Goal: Transaction & Acquisition: Purchase product/service

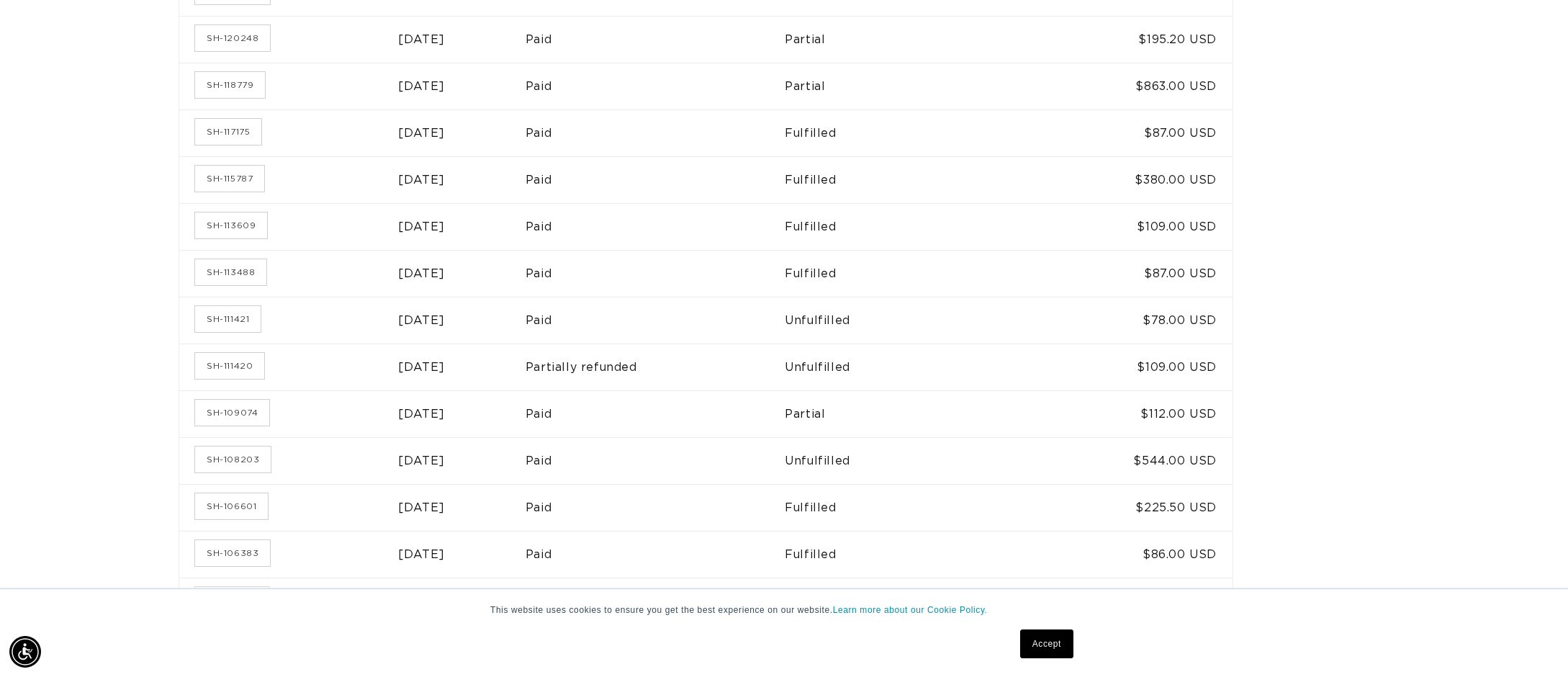
scroll to position [665, 0]
click at [226, 85] on link "SH-118779" at bounding box center [230, 80] width 70 height 26
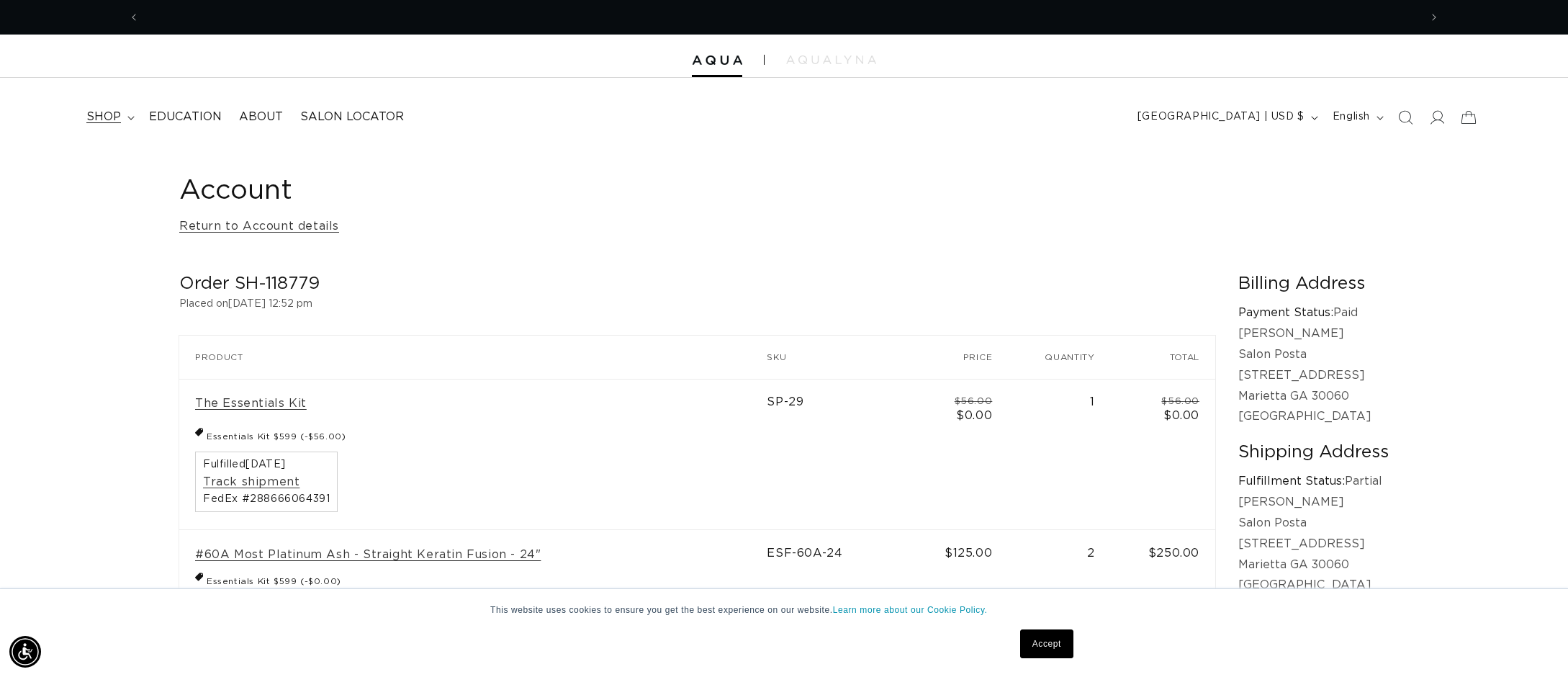
scroll to position [0, 1280]
click at [101, 123] on span "shop" at bounding box center [104, 116] width 35 height 15
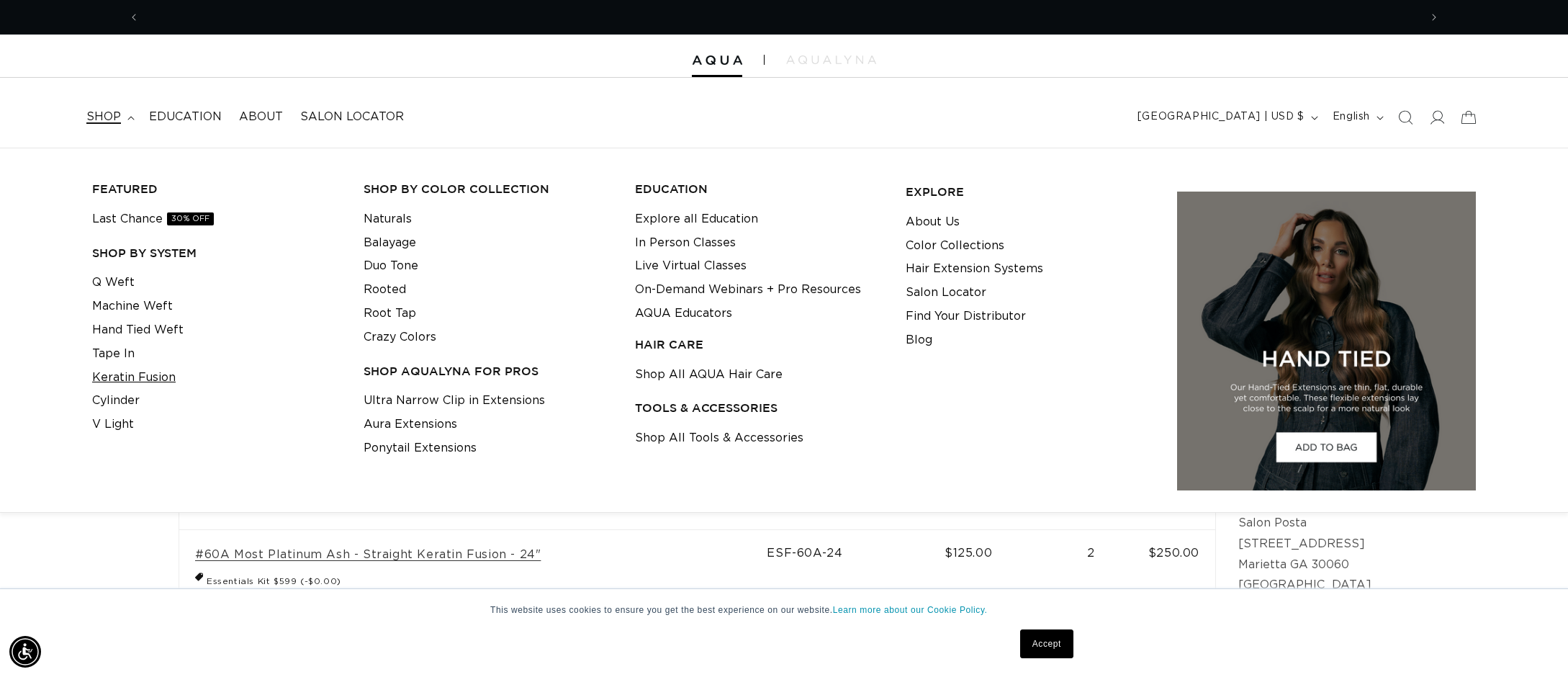
scroll to position [0, 2560]
click at [128, 373] on link "Keratin Fusion" at bounding box center [134, 377] width 83 height 24
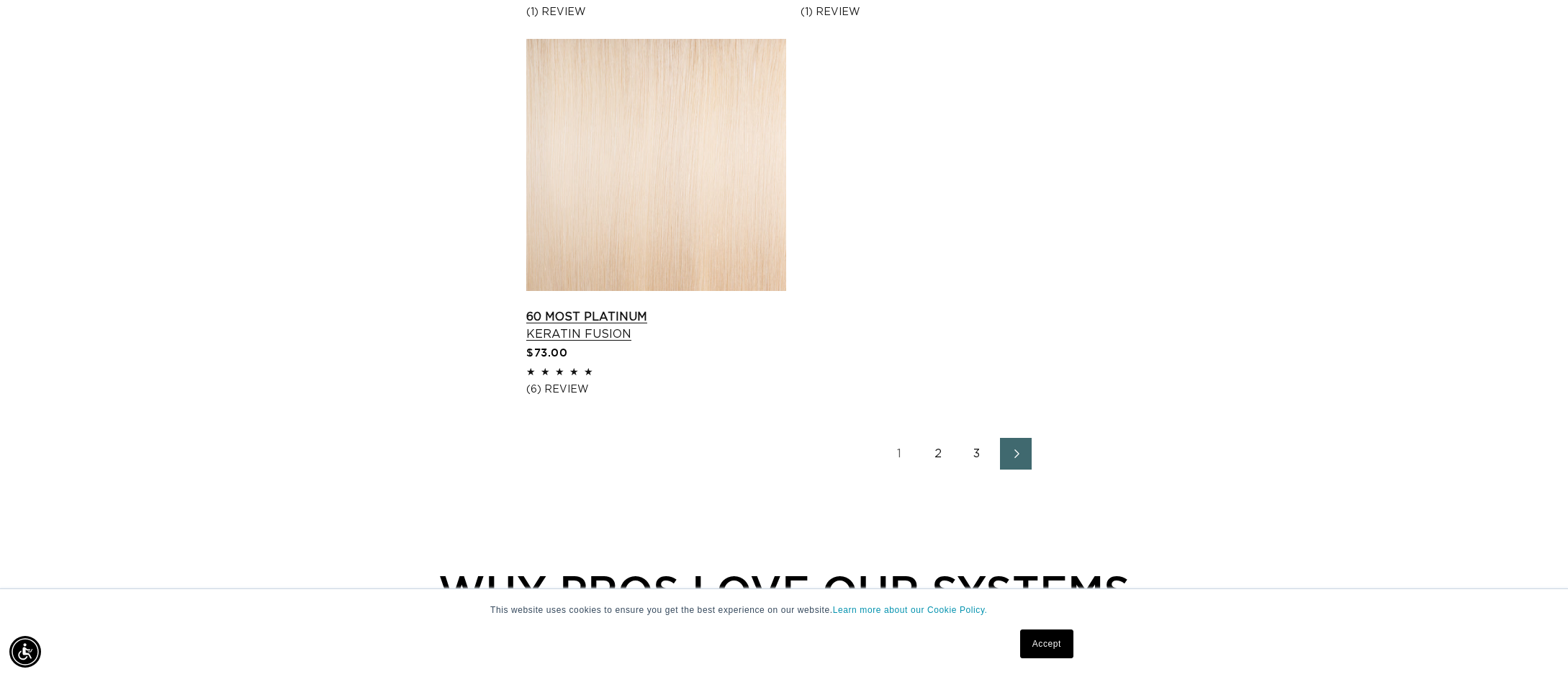
scroll to position [2364, 0]
click at [651, 308] on link "60 Most Platinum Keratin Fusion" at bounding box center [656, 324] width 260 height 35
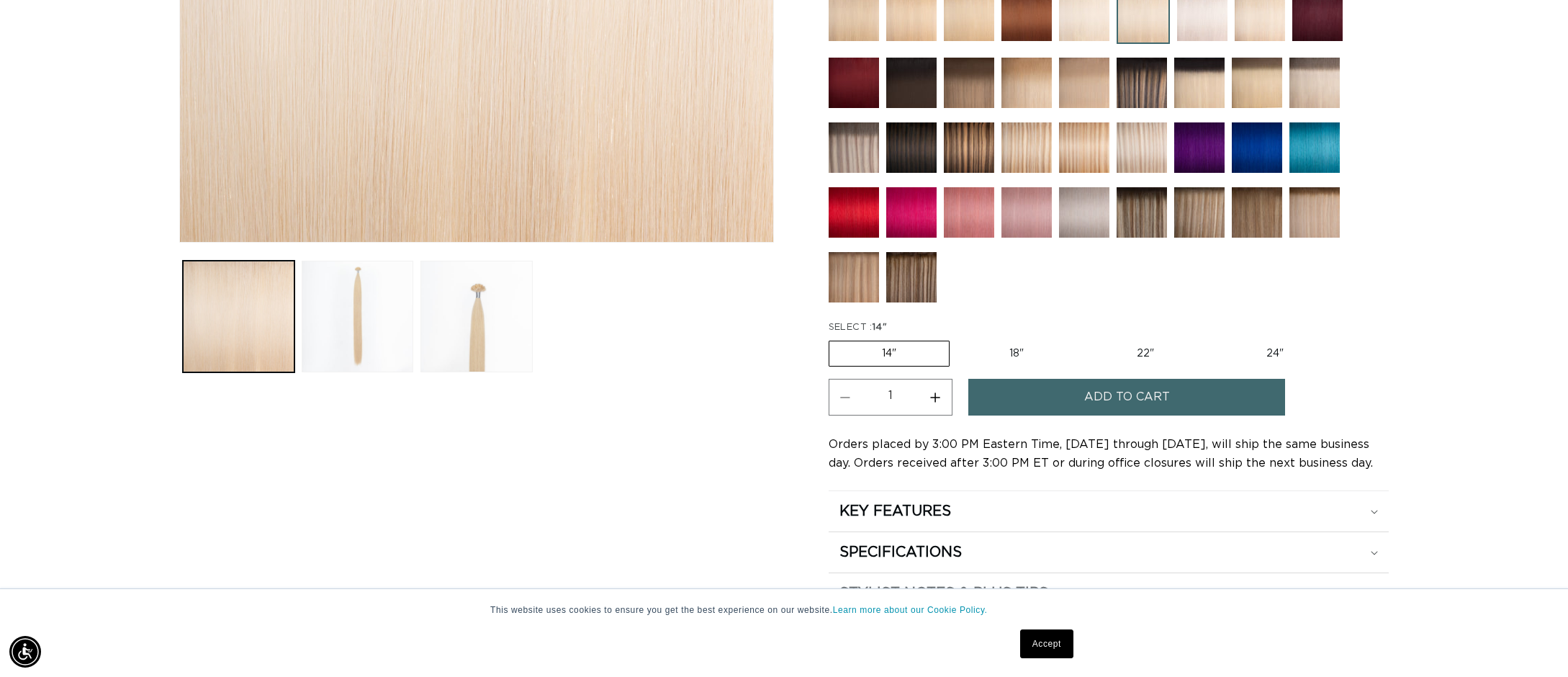
scroll to position [514, 0]
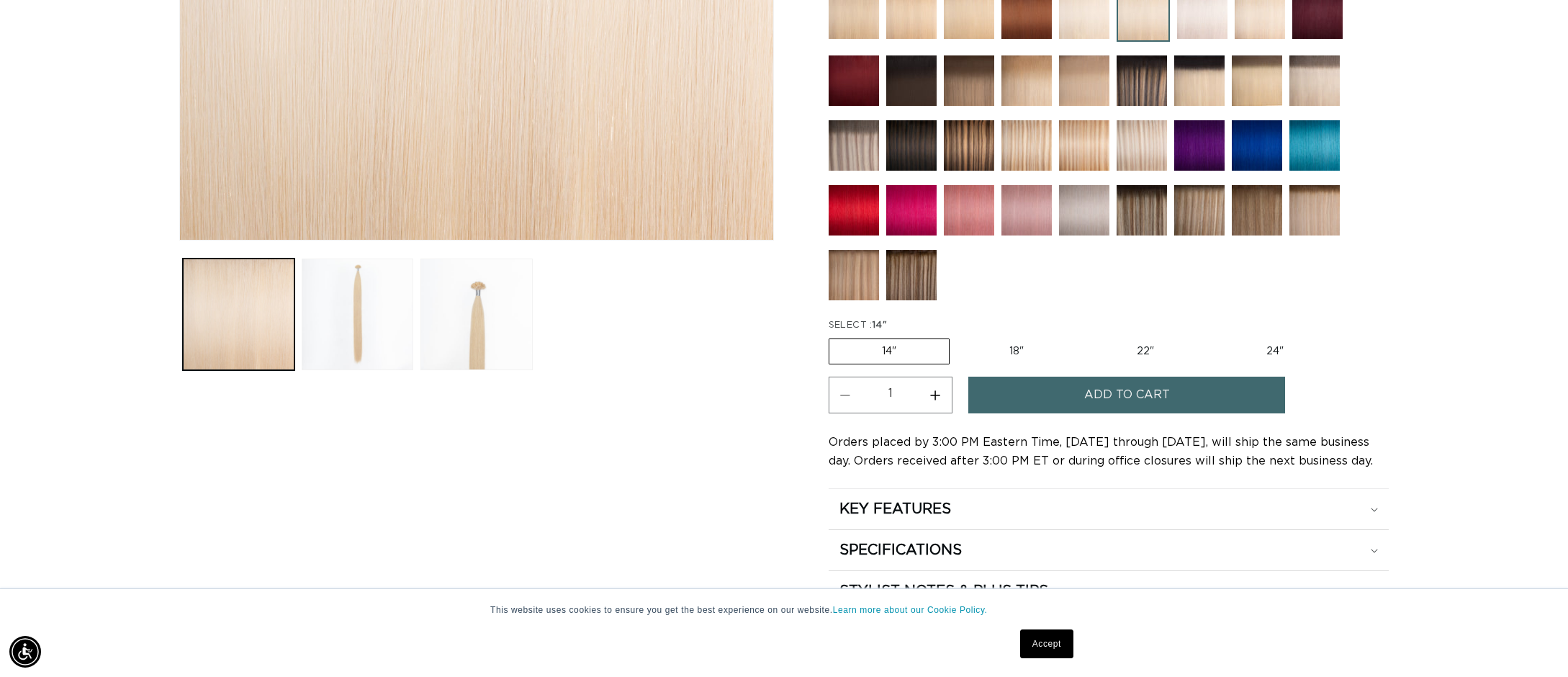
click at [1037, 353] on label "18" Variant sold out or unavailable" at bounding box center [1016, 351] width 120 height 24
click at [957, 336] on input "18" Variant sold out or unavailable" at bounding box center [956, 336] width 1 height 1
radio input "true"
click at [928, 393] on button "Increase quantity for 60 Most Platinum - Keratin Fusion" at bounding box center [935, 395] width 32 height 37
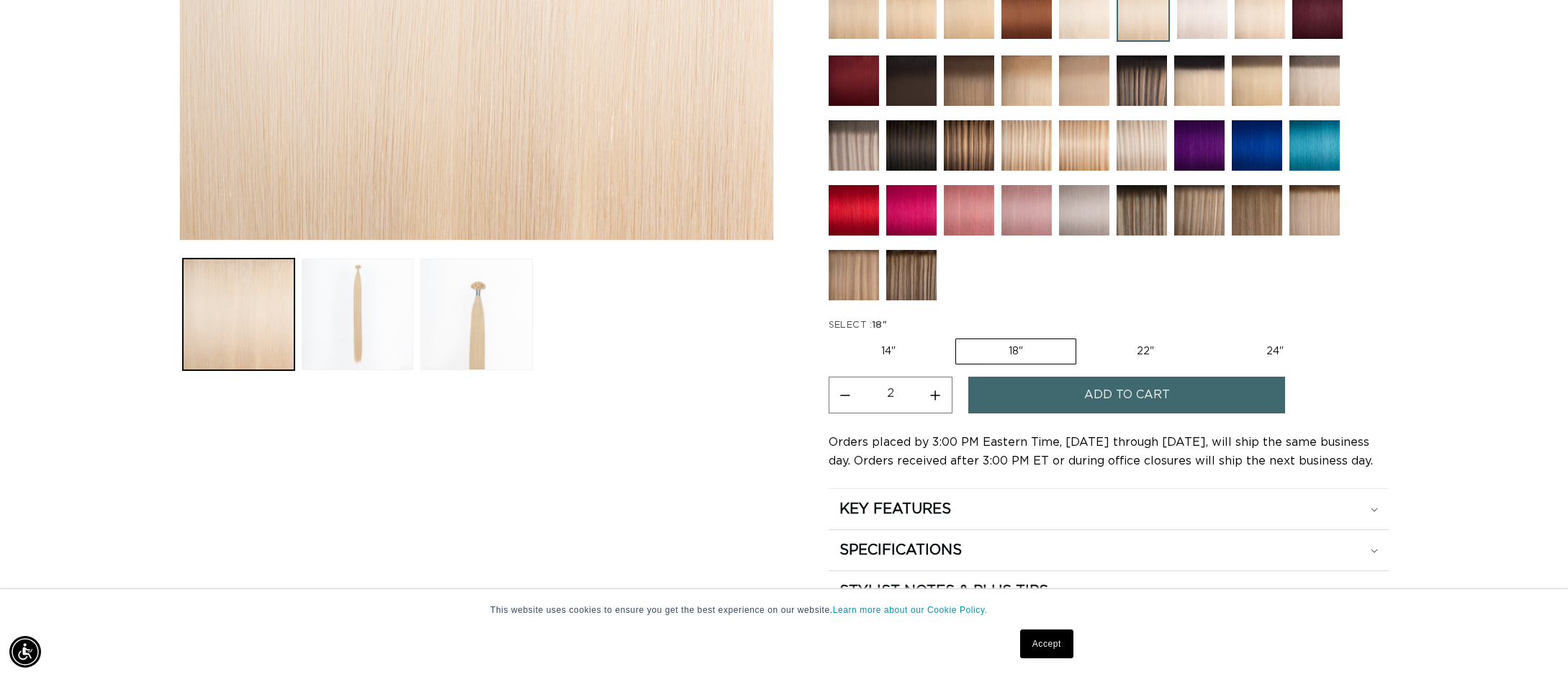
click at [928, 393] on button "Increase quantity for 60 Most Platinum - Keratin Fusion" at bounding box center [935, 395] width 32 height 37
type input "4"
click at [1126, 405] on span "Add to cart" at bounding box center [1126, 395] width 86 height 37
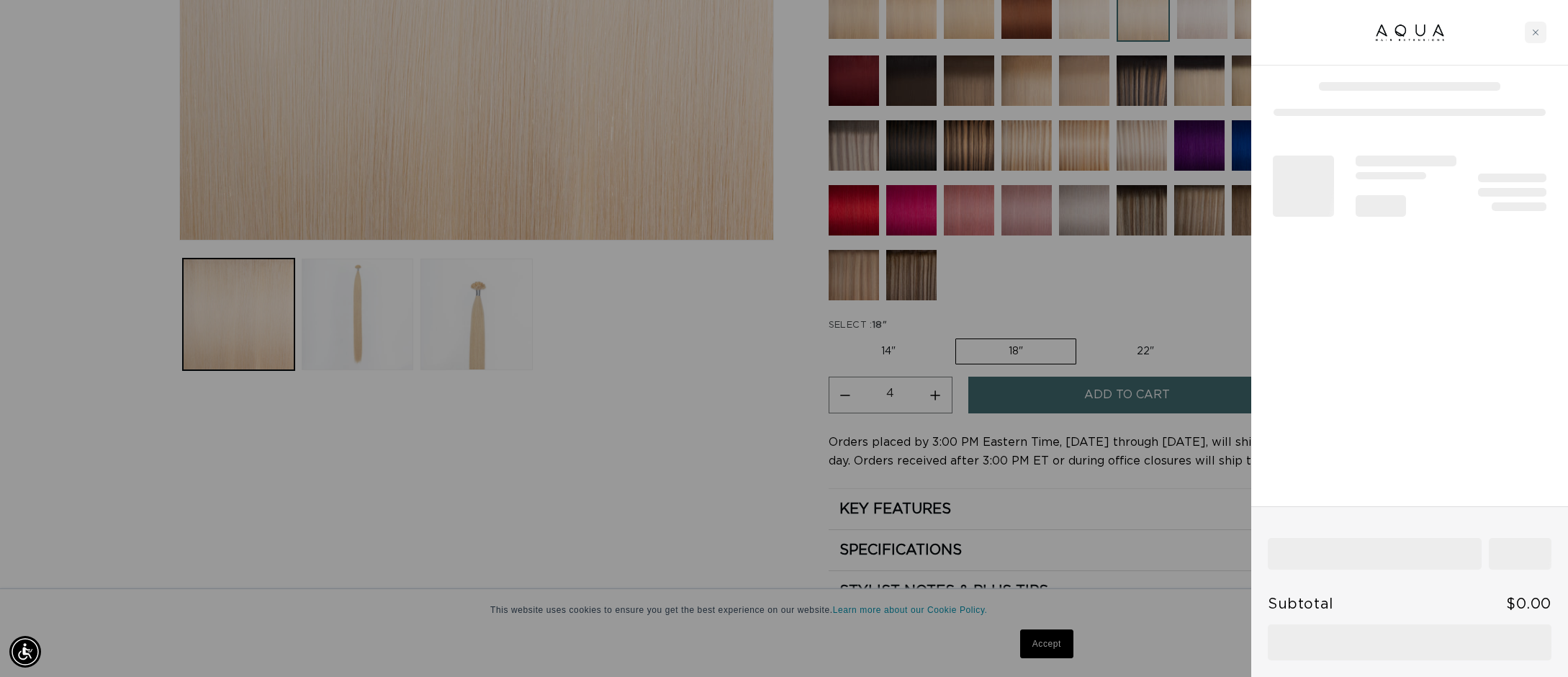
scroll to position [0, 2560]
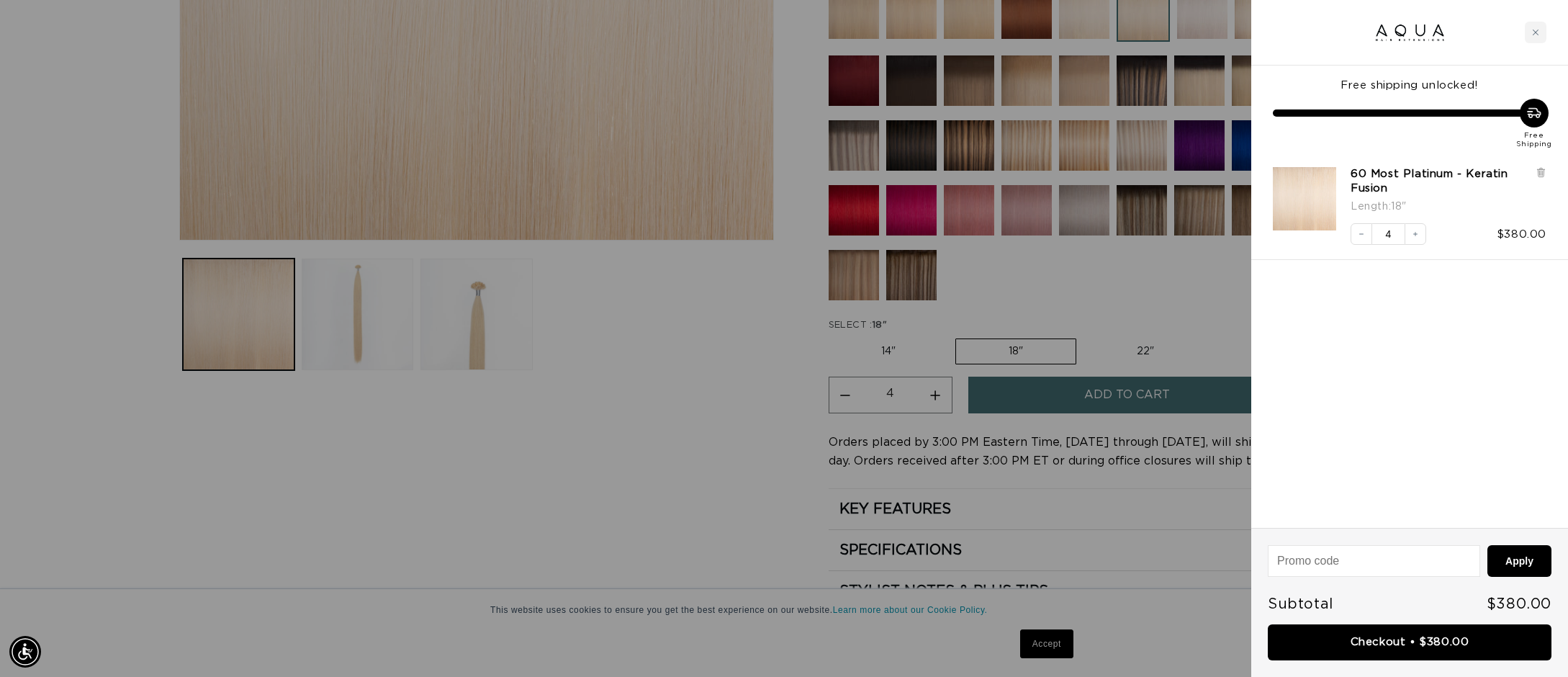
click at [1154, 309] on div at bounding box center [784, 338] width 1568 height 677
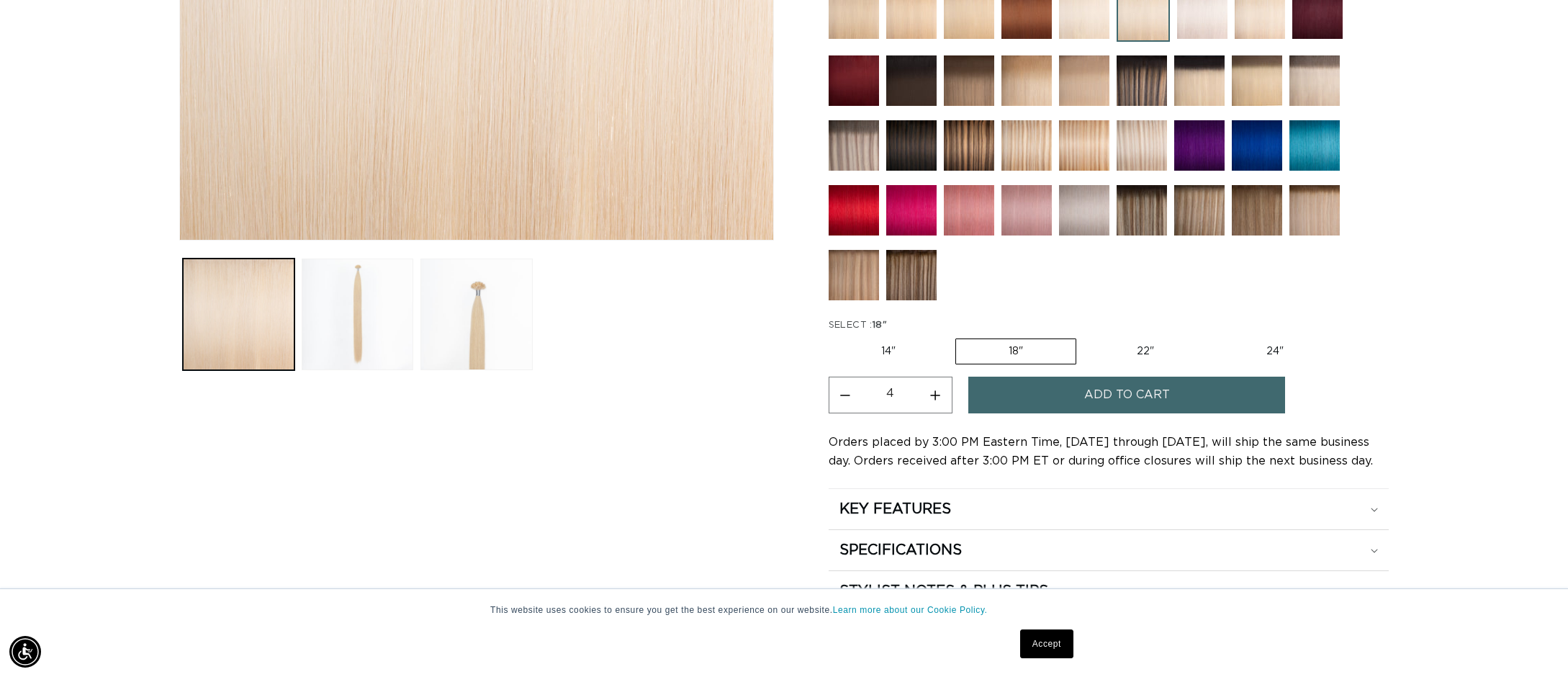
click at [1139, 218] on img at bounding box center [1142, 210] width 51 height 51
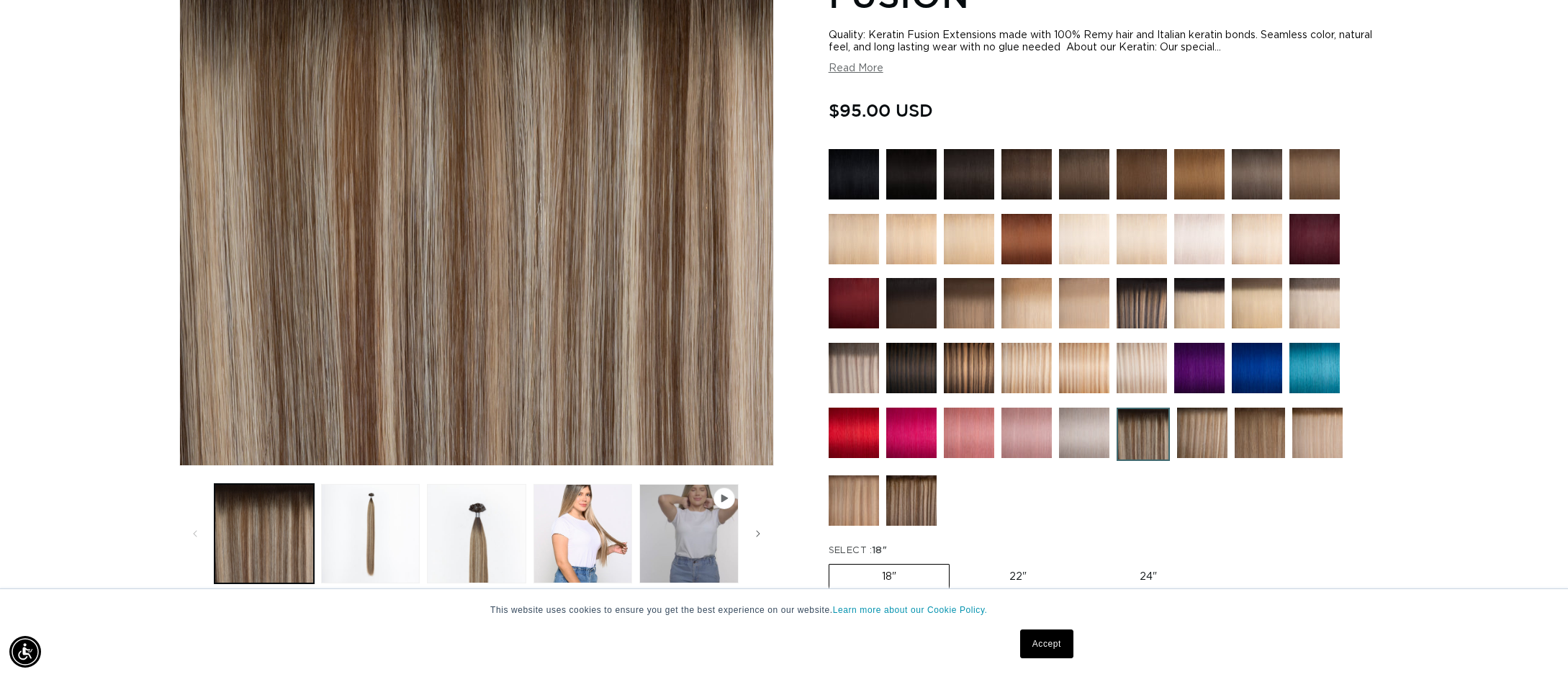
scroll to position [302, 0]
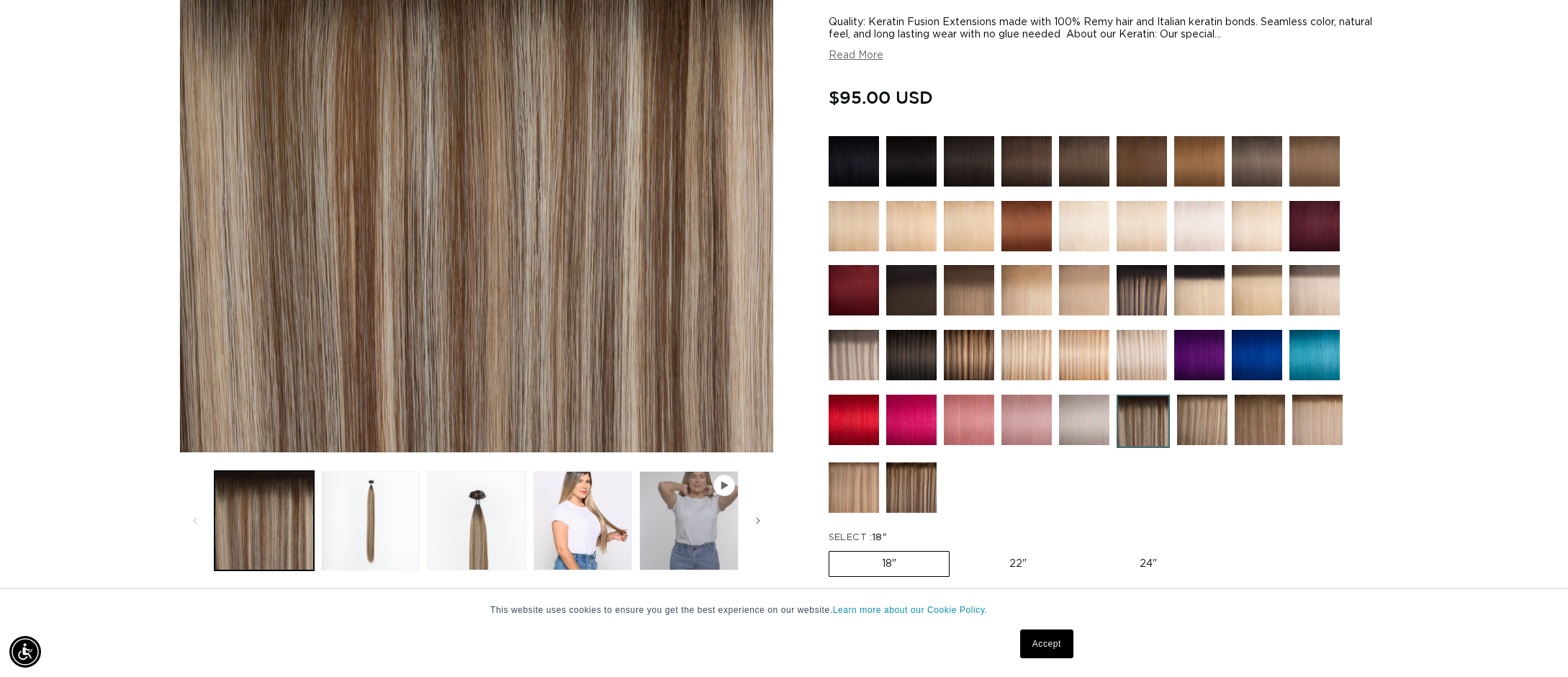
click at [872, 353] on img at bounding box center [853, 355] width 51 height 51
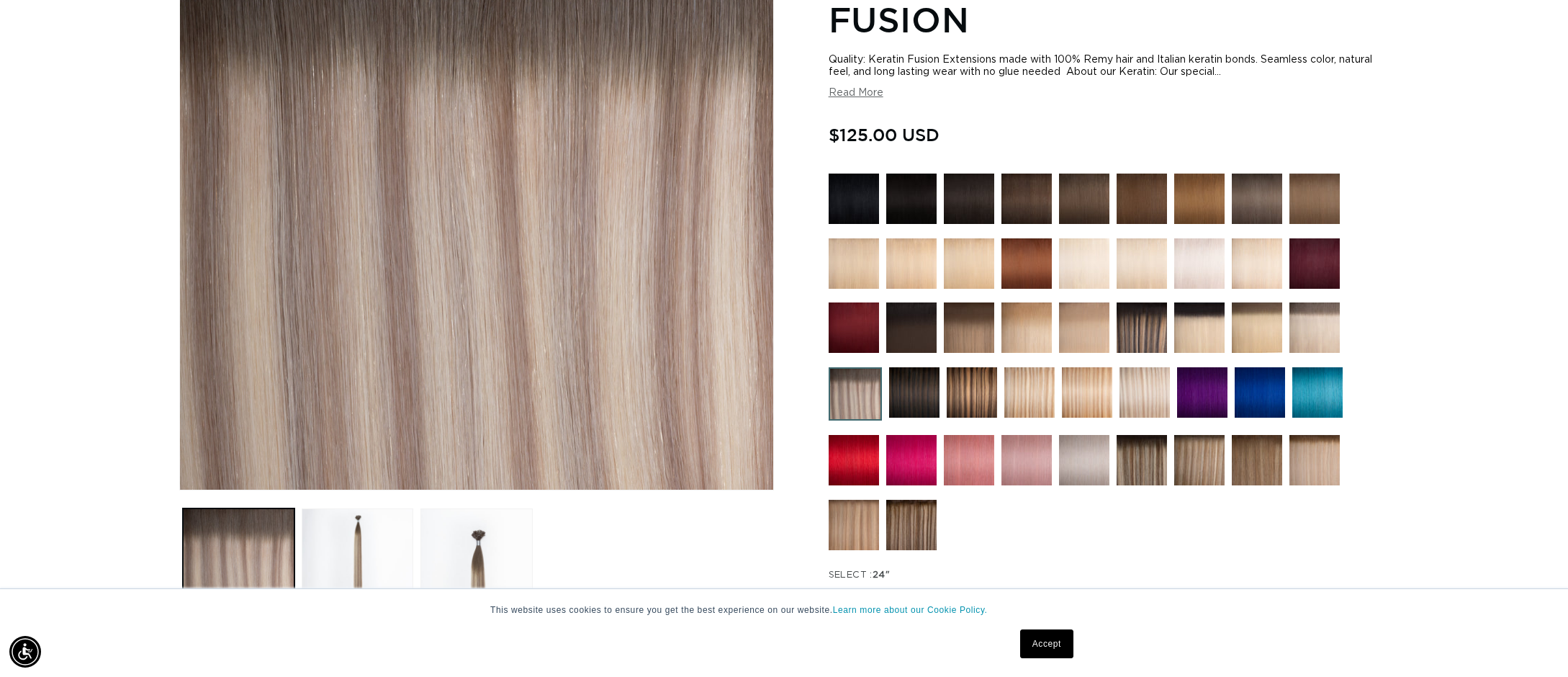
scroll to position [265, 0]
click at [345, 534] on button "Load image 2 in gallery view" at bounding box center [357, 563] width 112 height 112
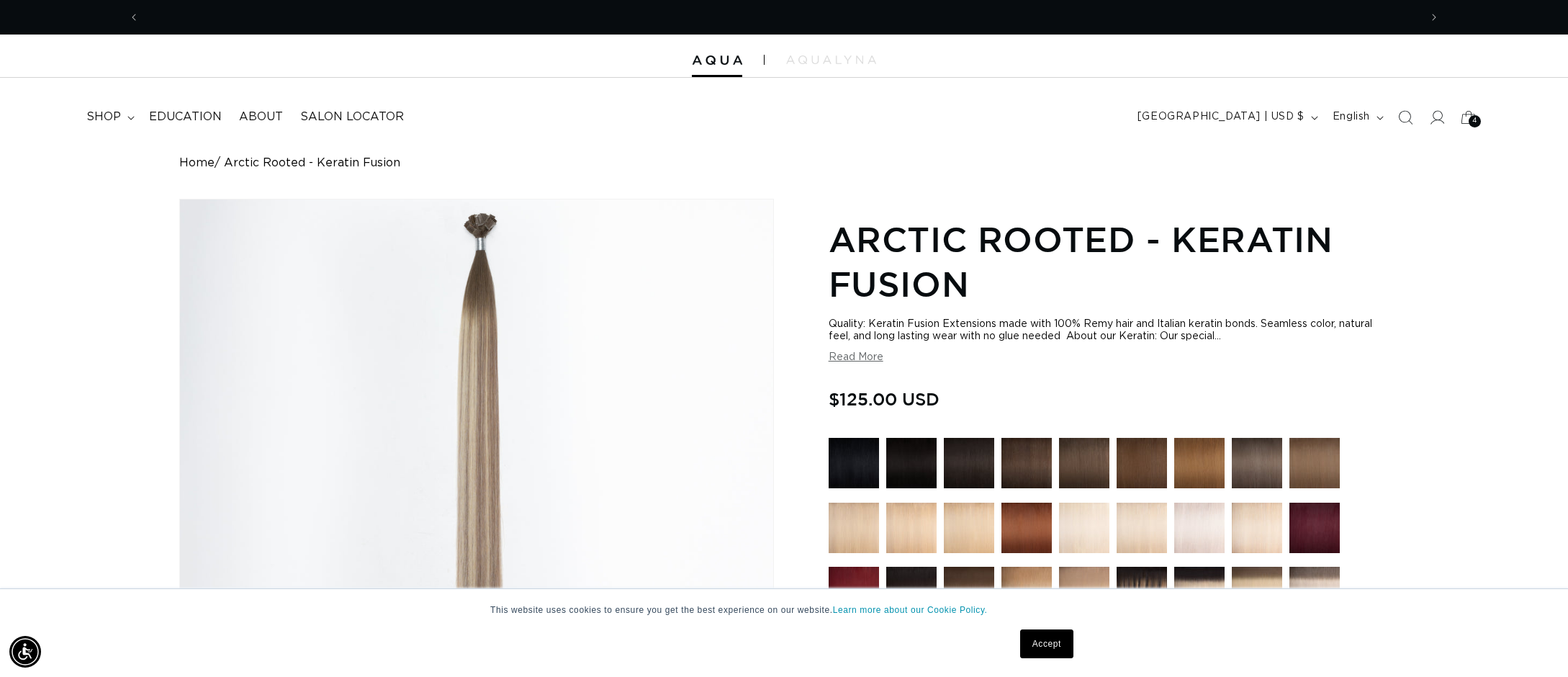
scroll to position [0, 2560]
click at [1461, 124] on icon at bounding box center [1468, 117] width 34 height 34
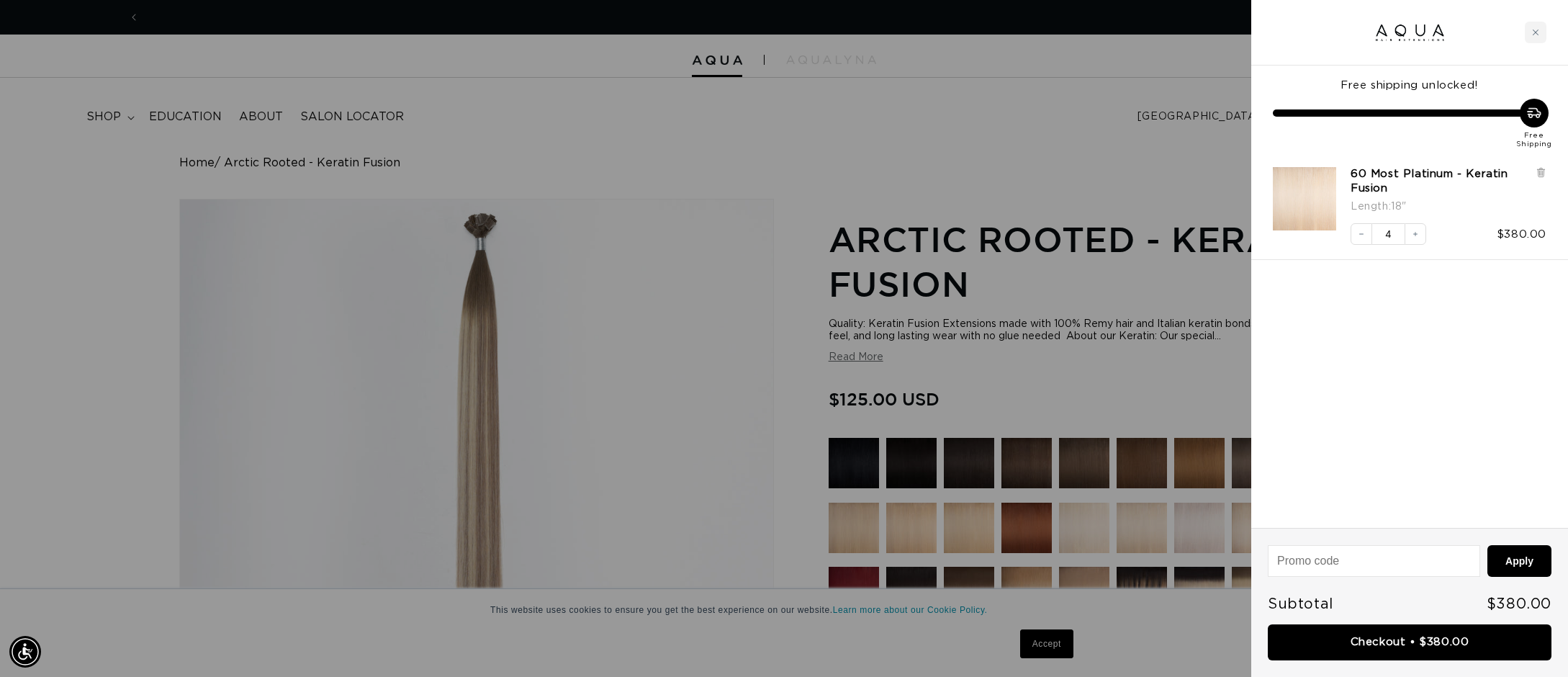
scroll to position [0, 0]
click at [1457, 397] on div "Free shipping unlocked! Free Shipping 60 Most Platinum - Keratin Fusion Length …" at bounding box center [1409, 297] width 316 height 463
click at [855, 140] on div at bounding box center [784, 338] width 1568 height 677
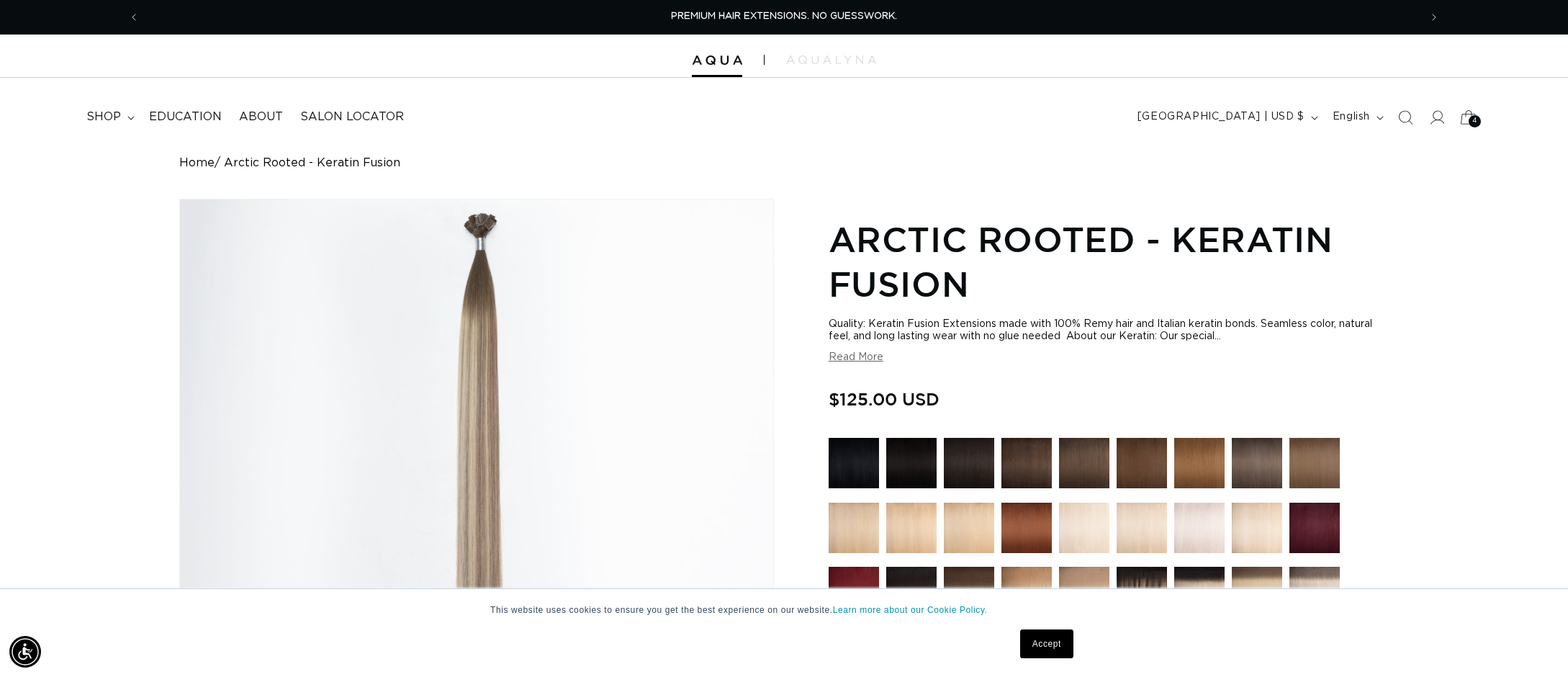
click at [1477, 118] on div "4 4" at bounding box center [1474, 120] width 12 height 12
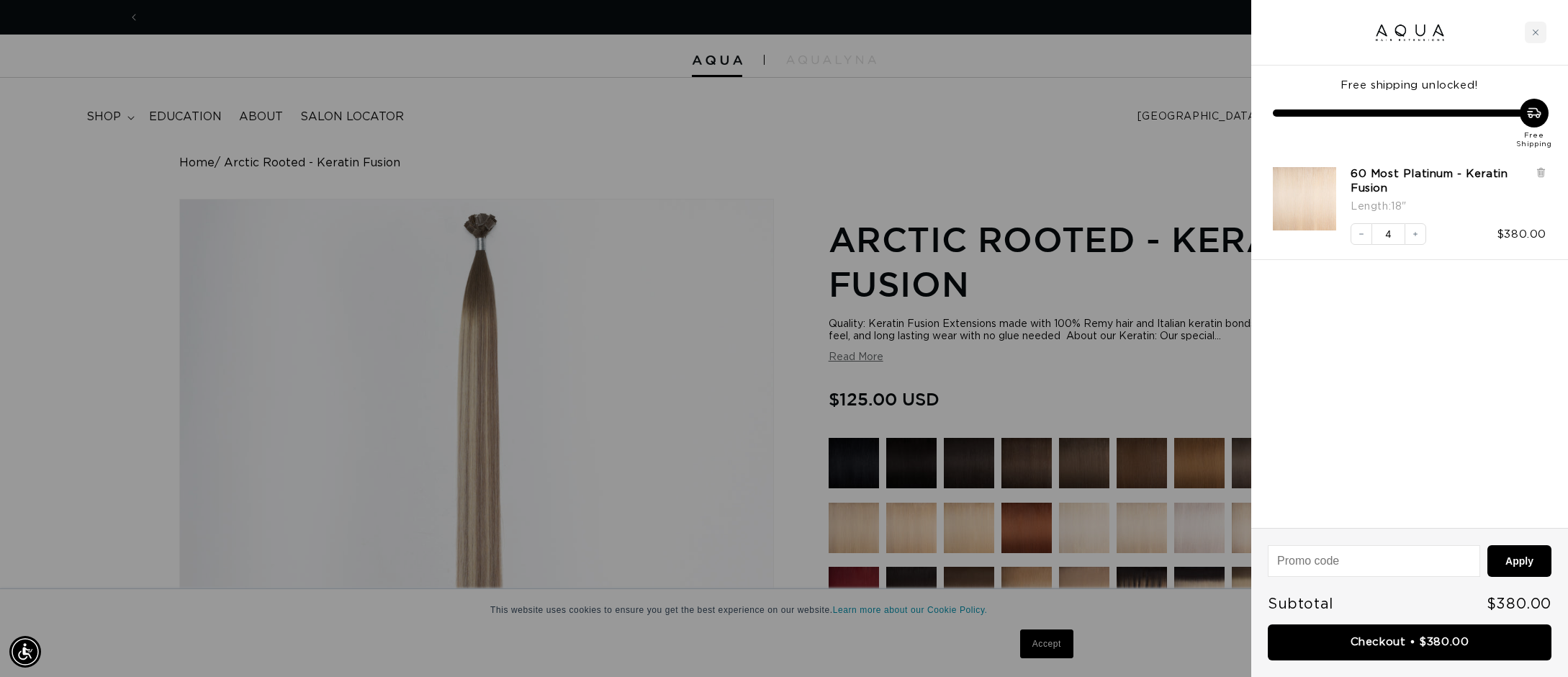
scroll to position [0, 1280]
click at [1085, 140] on div at bounding box center [784, 338] width 1568 height 677
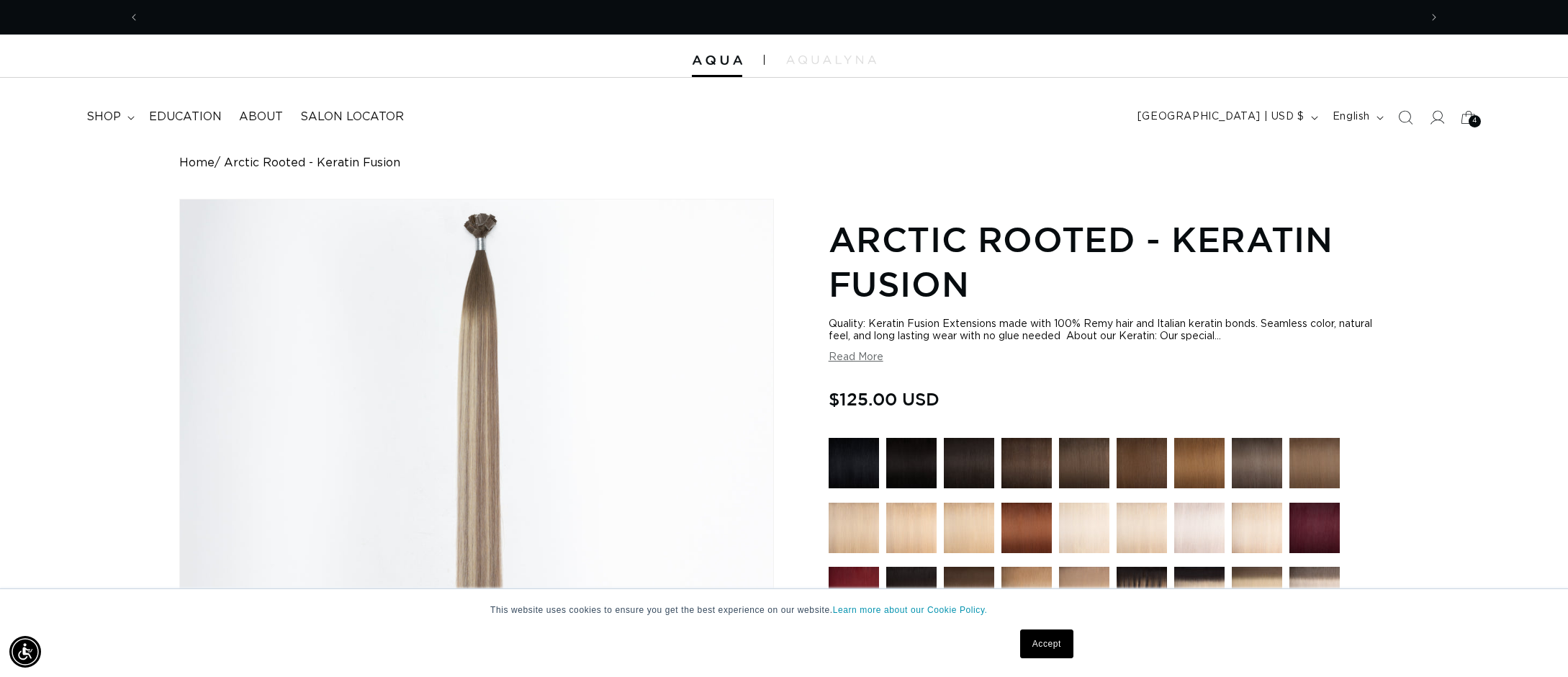
scroll to position [0, 0]
